Goal: Navigation & Orientation: Find specific page/section

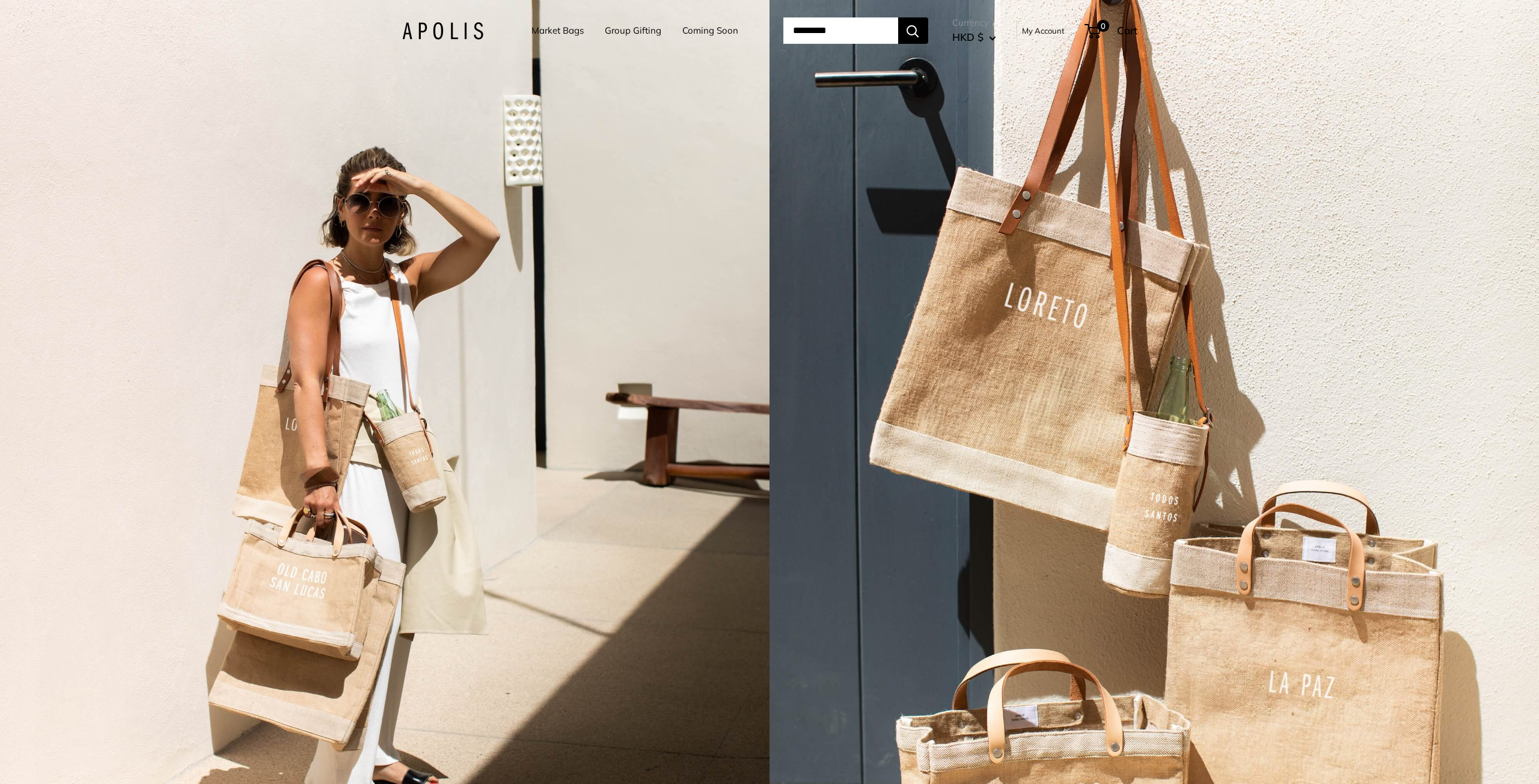
click at [550, 38] on link "Market Bags" at bounding box center [557, 30] width 52 height 16
